Goal: Transaction & Acquisition: Purchase product/service

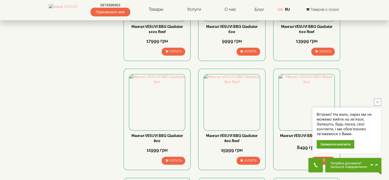
scroll to position [639, 0]
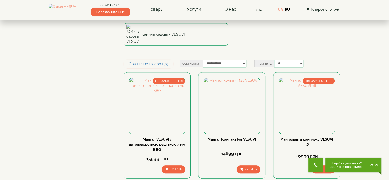
scroll to position [230, 0]
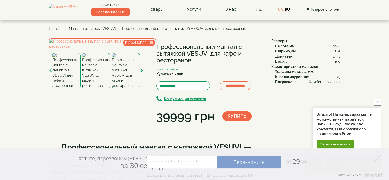
click at [376, 102] on icon "close button" at bounding box center [377, 102] width 3 height 3
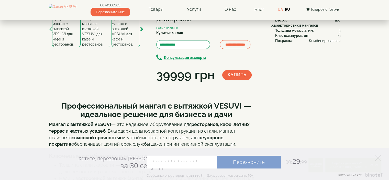
scroll to position [26, 0]
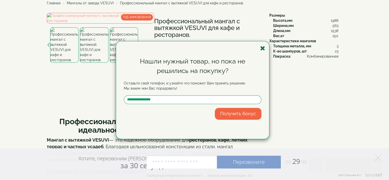
click at [264, 49] on icon "button" at bounding box center [262, 48] width 5 height 6
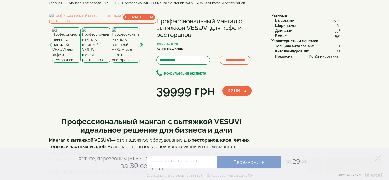
click at [130, 63] on img at bounding box center [125, 44] width 28 height 35
click at [142, 47] on icon "button" at bounding box center [141, 45] width 3 height 5
click at [96, 63] on img at bounding box center [96, 44] width 28 height 35
click at [122, 63] on img at bounding box center [125, 44] width 28 height 35
click at [98, 63] on img at bounding box center [96, 44] width 28 height 35
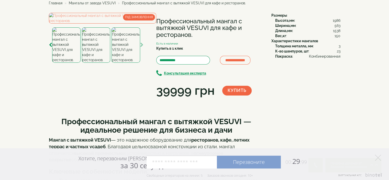
click at [378, 158] on polygon at bounding box center [378, 157] width 6 height 6
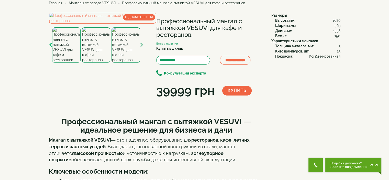
click at [51, 47] on icon "button" at bounding box center [50, 45] width 3 height 5
click at [117, 63] on img at bounding box center [125, 44] width 28 height 35
click at [84, 24] on img at bounding box center [102, 18] width 107 height 11
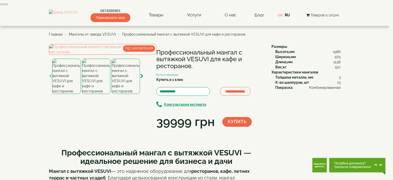
click at [8, 5] on button "button" at bounding box center [6, 5] width 4 height 2
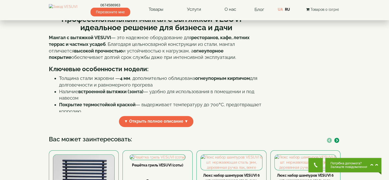
scroll to position [0, 0]
